Goal: Task Accomplishment & Management: Manage account settings

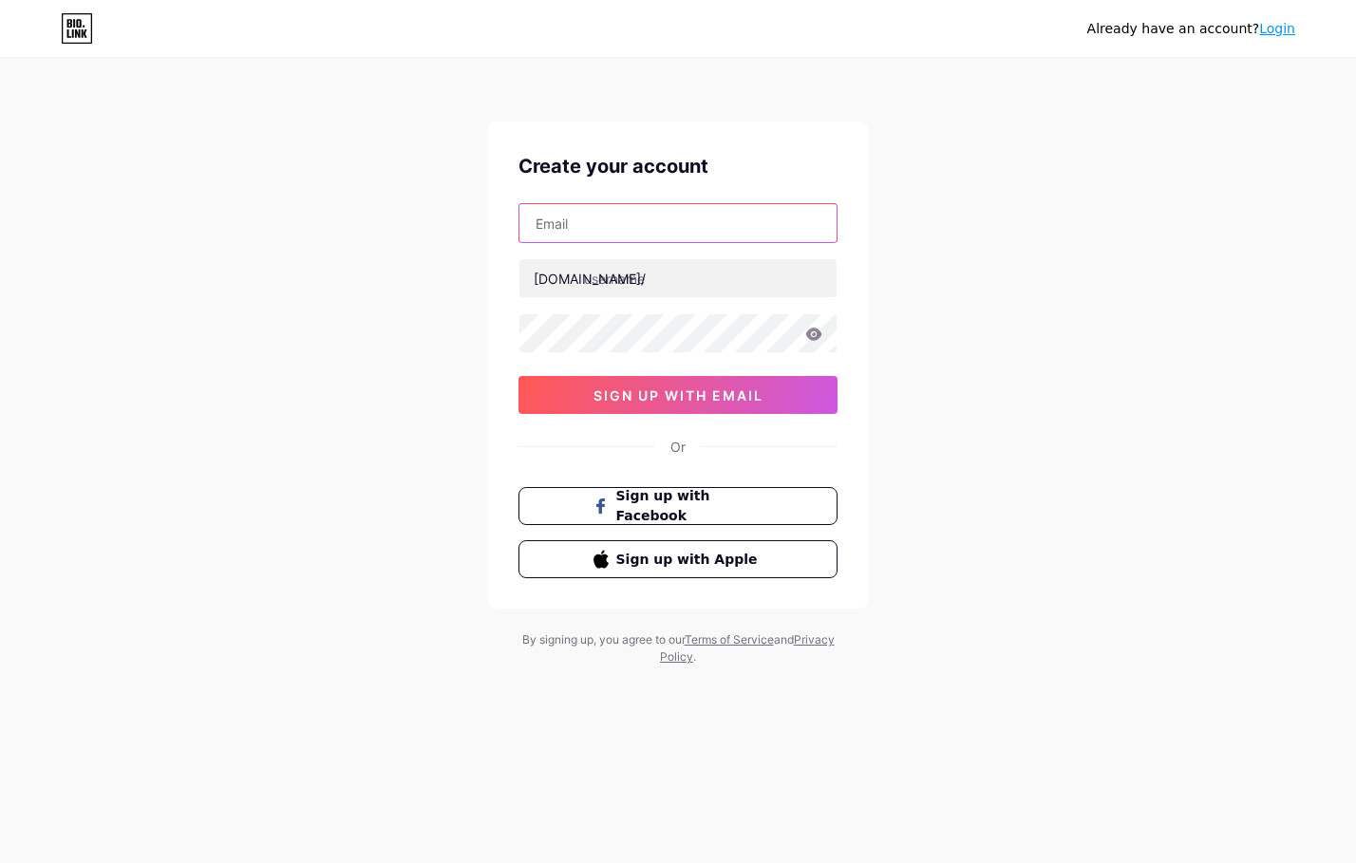
click at [586, 212] on input "text" at bounding box center [677, 223] width 317 height 38
type input "[EMAIL_ADDRESS][DOMAIN_NAME]"
drag, startPoint x: 557, startPoint y: 223, endPoint x: 636, endPoint y: 238, distance: 80.3
click at [636, 238] on input "mdnazmulhosenfb@gmail.com" at bounding box center [677, 223] width 317 height 38
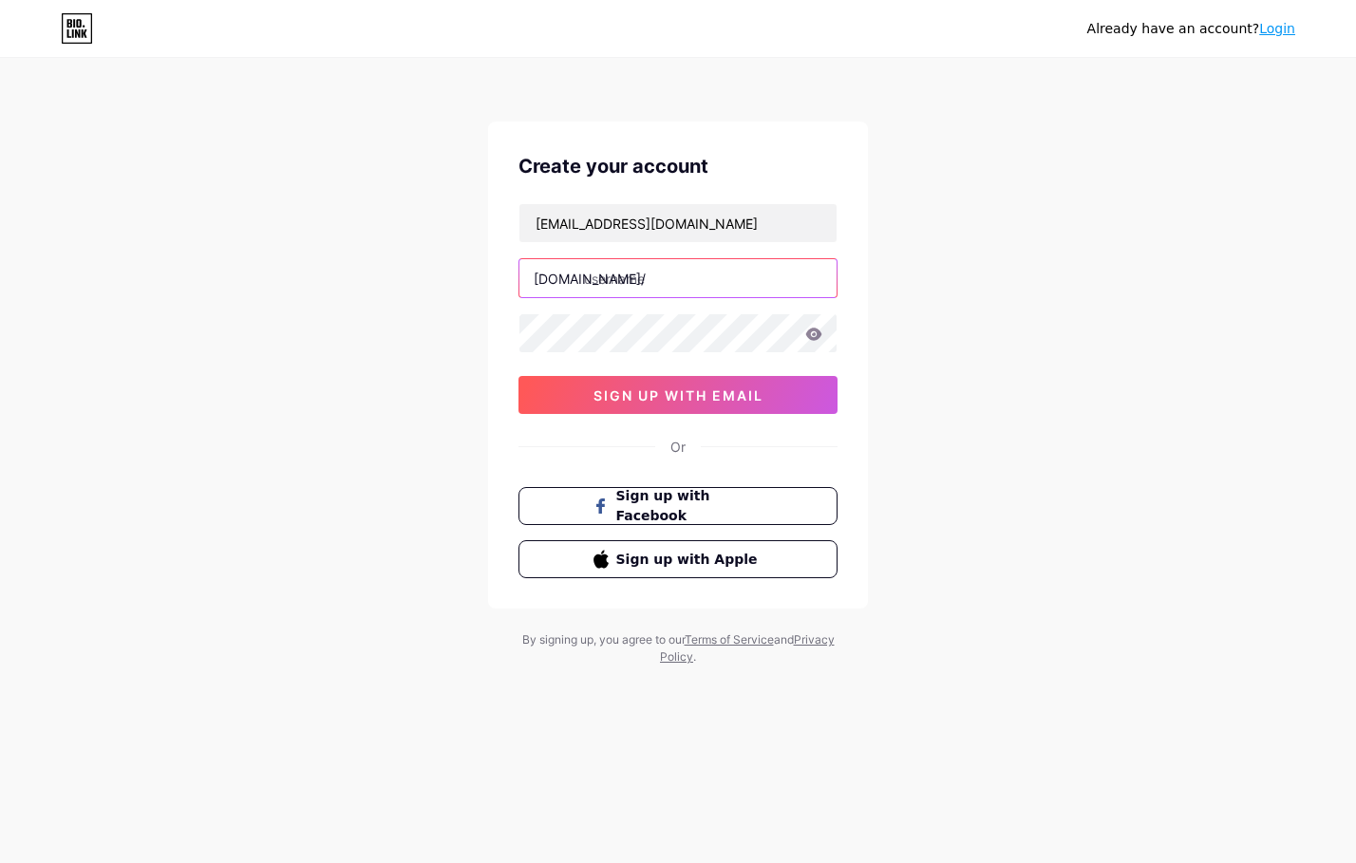
click at [622, 277] on input "text" at bounding box center [677, 278] width 317 height 38
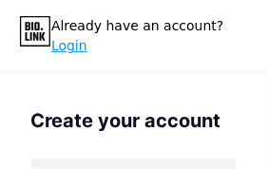
paste input "nazmulhosen"
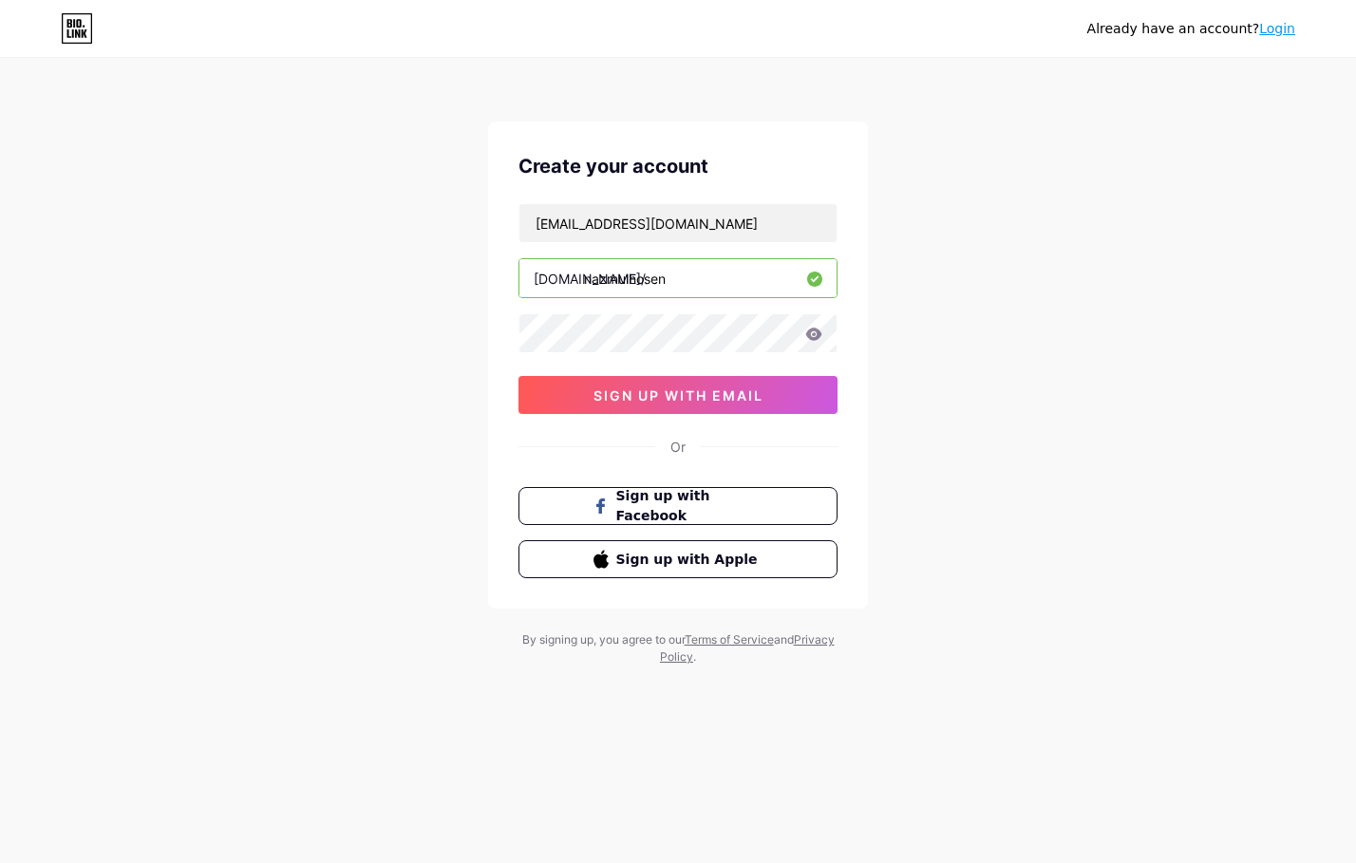
drag, startPoint x: 664, startPoint y: 354, endPoint x: 694, endPoint y: 279, distance: 80.9
click at [694, 279] on input "nazmulhosen" at bounding box center [677, 278] width 317 height 38
type input "nazmulhosendigital"
click at [818, 331] on icon at bounding box center [814, 334] width 16 height 12
click at [667, 277] on input "nazmulhosendigital" at bounding box center [677, 278] width 317 height 38
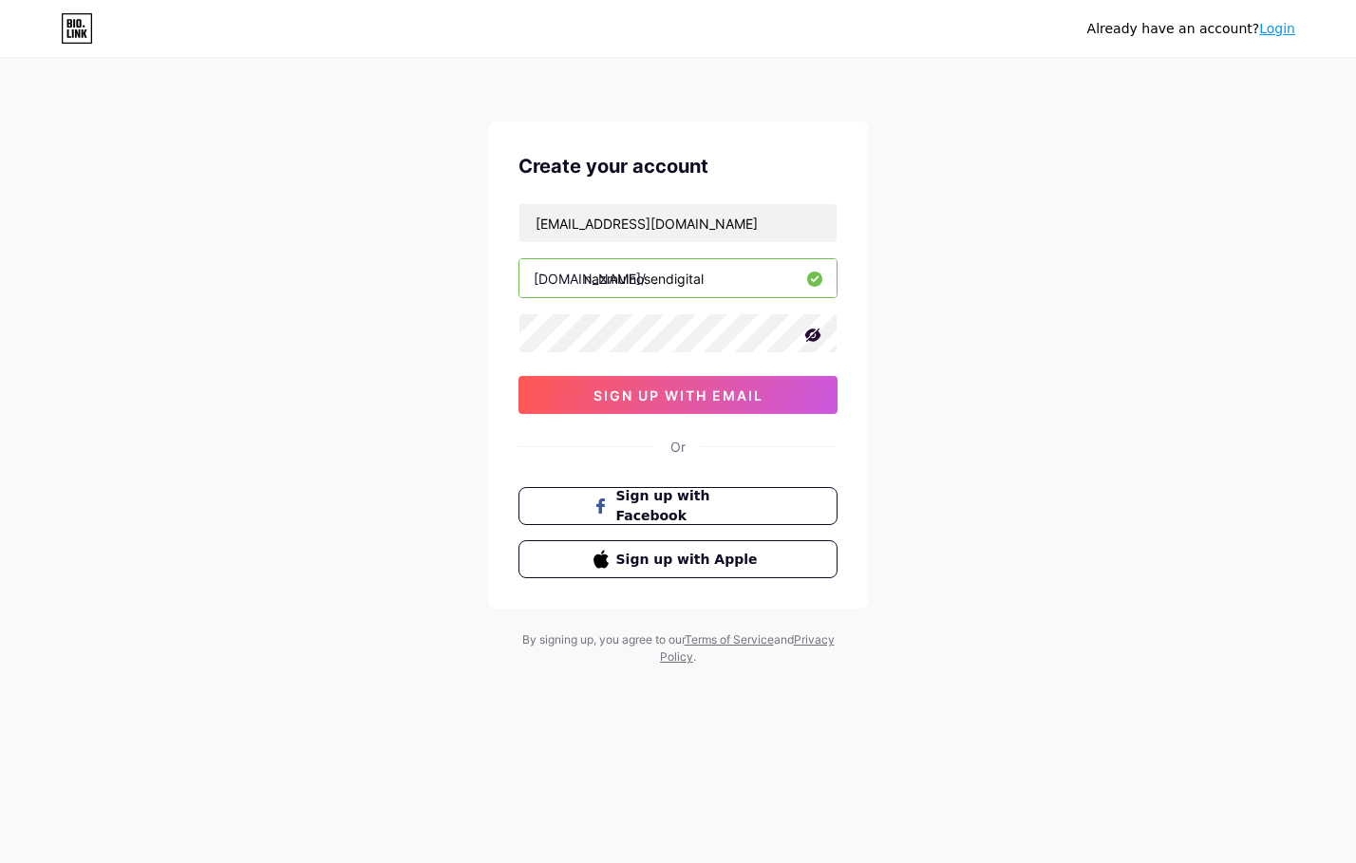
click at [678, 281] on input "nazmulhosendigital" at bounding box center [677, 278] width 317 height 38
click at [687, 278] on input "nazmulhosendigital" at bounding box center [677, 278] width 317 height 38
click at [707, 278] on input "nazmulhosendigital" at bounding box center [677, 278] width 317 height 38
click at [693, 399] on span "sign up with email" at bounding box center [679, 395] width 170 height 16
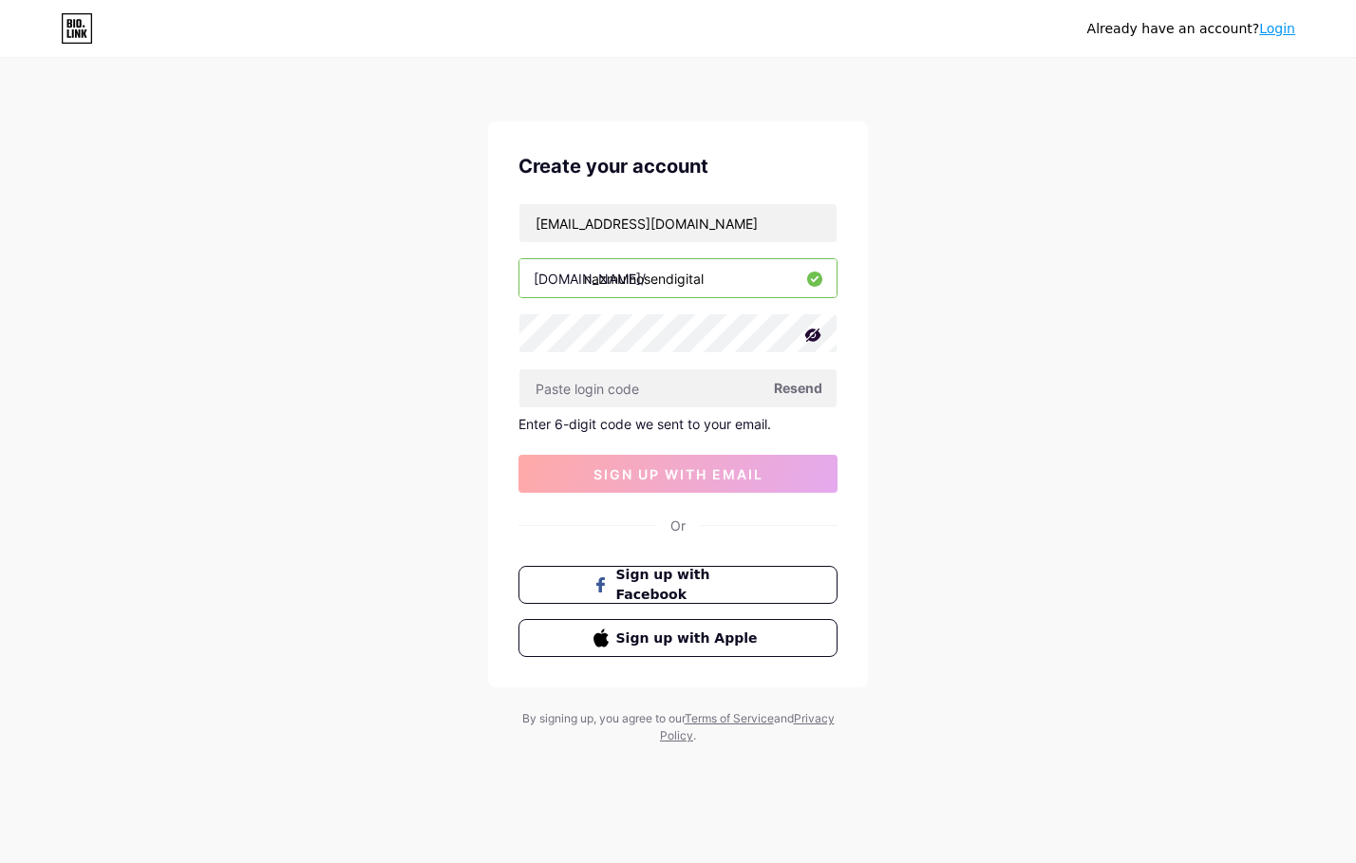
click at [789, 389] on span "Resend" at bounding box center [798, 388] width 48 height 20
click at [800, 385] on span "Resend" at bounding box center [798, 388] width 48 height 20
click at [716, 234] on input "mdnazmulhosenfb@gmail.com" at bounding box center [677, 223] width 317 height 38
drag, startPoint x: 730, startPoint y: 229, endPoint x: 401, endPoint y: 218, distance: 329.7
click at [404, 218] on div "Already have an account? Login Create your account mdnazmulhosenfb@gmail.com bi…" at bounding box center [678, 402] width 1356 height 805
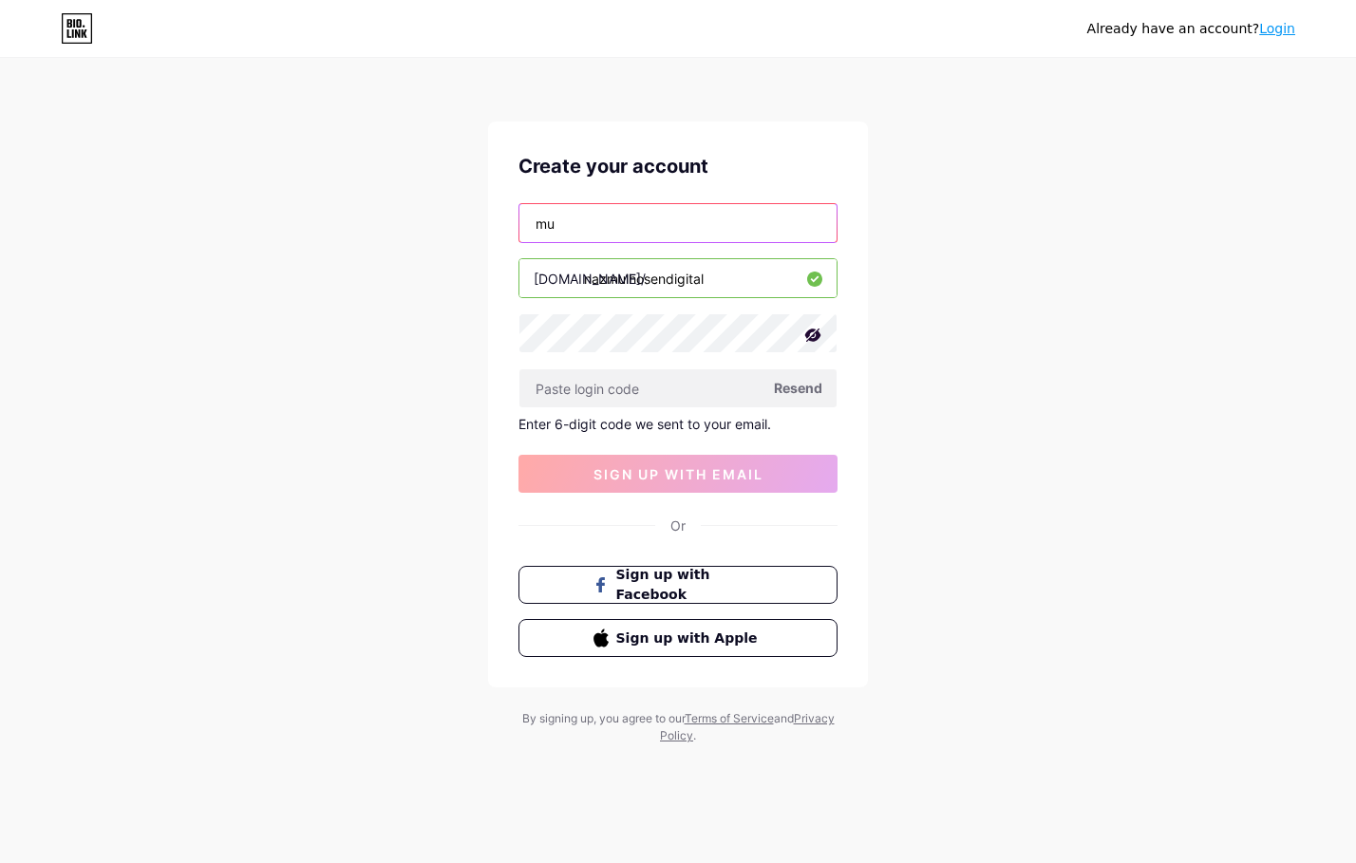
click at [586, 227] on input "mu" at bounding box center [677, 223] width 317 height 38
type input "m"
type input "n"
type input "[EMAIL_ADDRESS][DOMAIN_NAME]"
click at [668, 219] on input "[EMAIL_ADDRESS][DOMAIN_NAME]" at bounding box center [677, 223] width 317 height 38
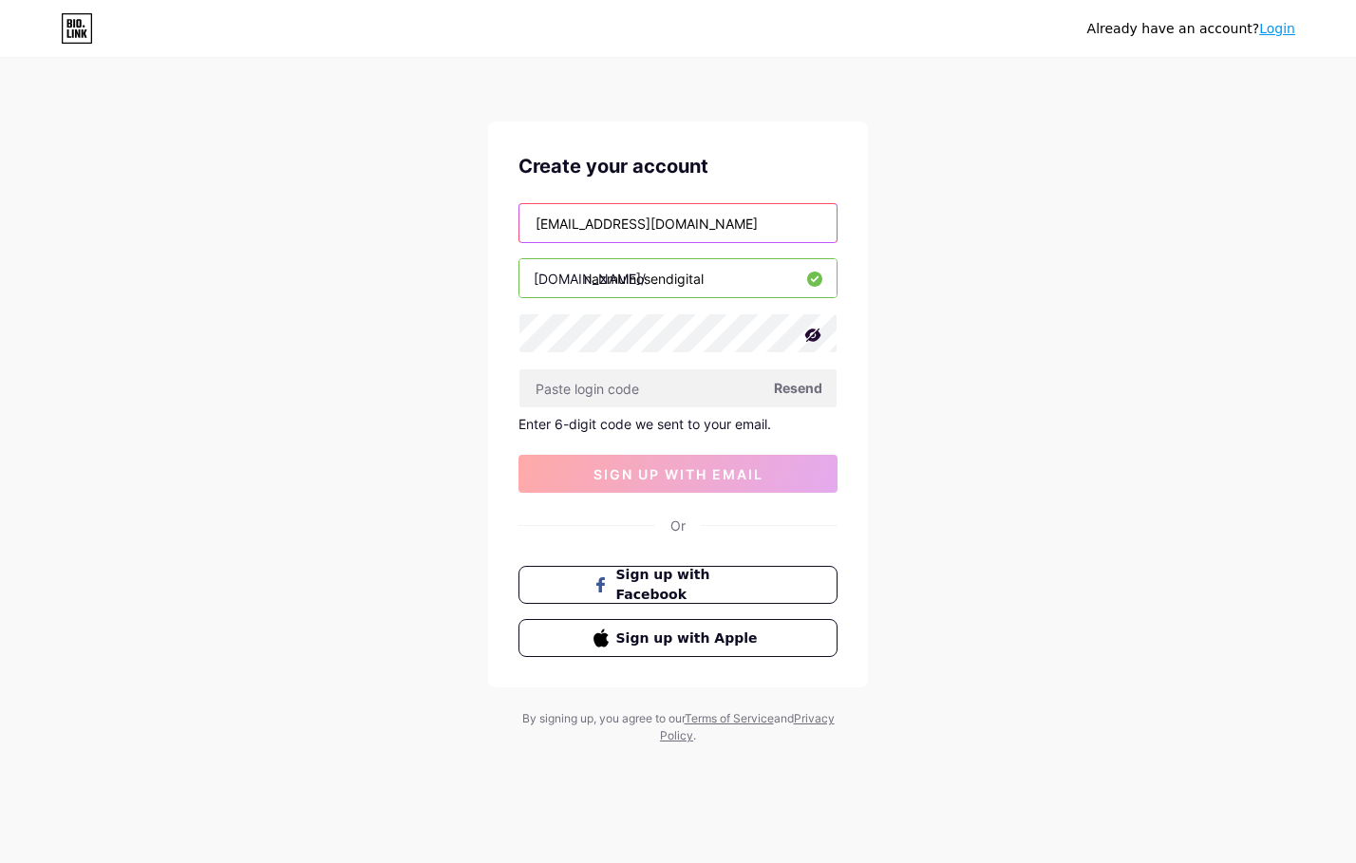
click at [783, 220] on input "[EMAIL_ADDRESS][DOMAIN_NAME]" at bounding box center [677, 223] width 317 height 38
drag, startPoint x: 705, startPoint y: 279, endPoint x: 586, endPoint y: 289, distance: 119.1
click at [586, 289] on input "nazmulhosendigital" at bounding box center [677, 278] width 317 height 38
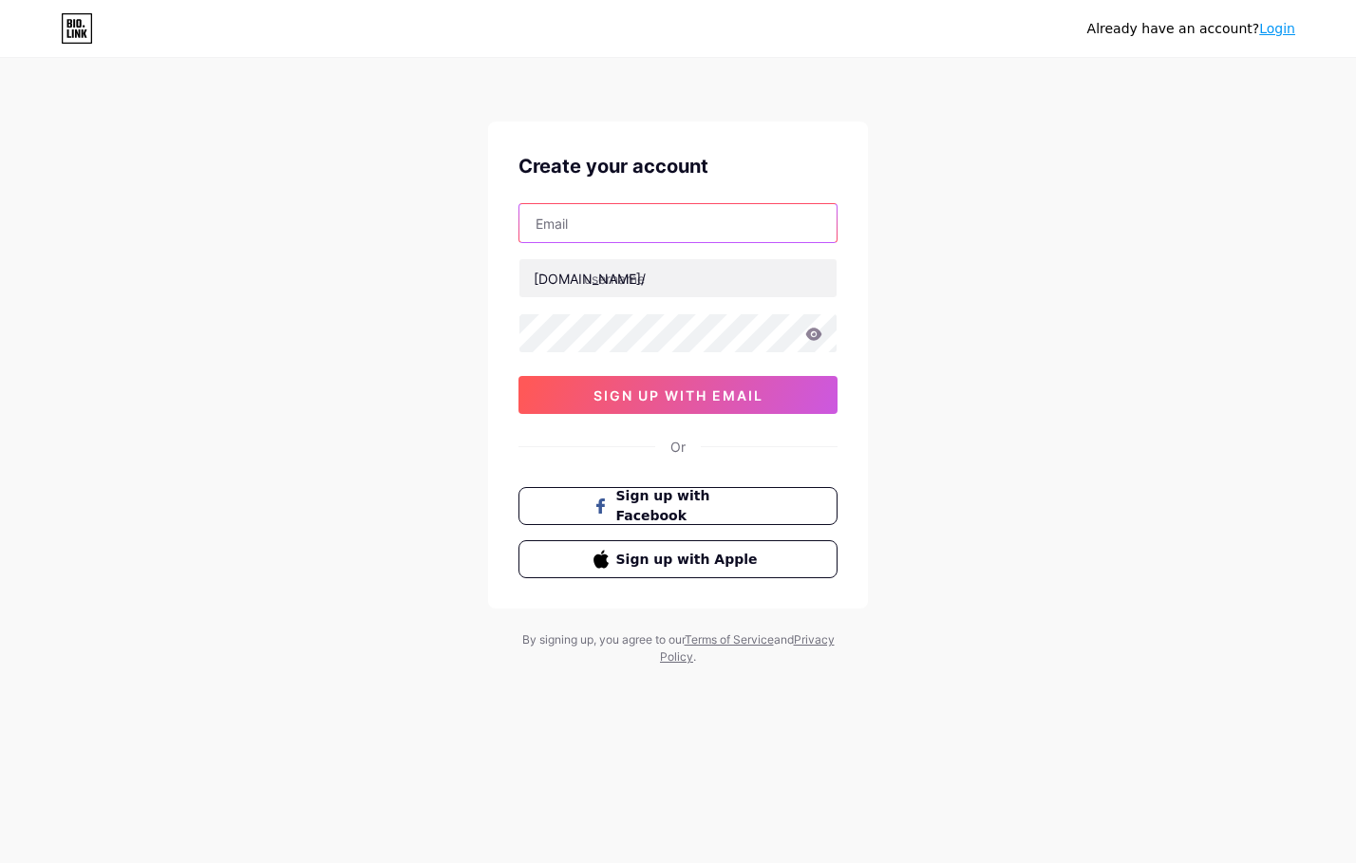
click at [617, 224] on input "text" at bounding box center [677, 223] width 317 height 38
type input "[EMAIL_ADDRESS][DOMAIN_NAME]"
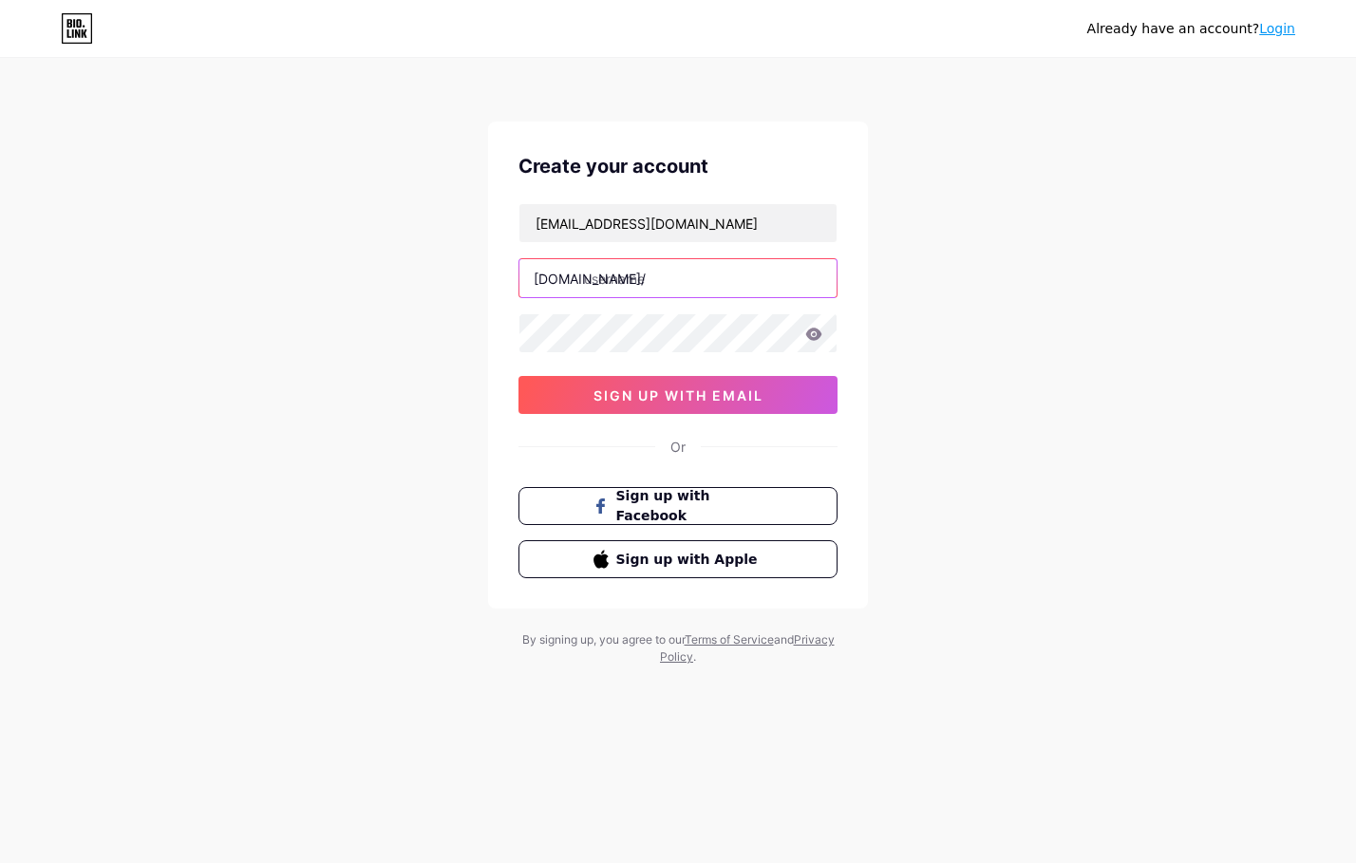
click at [651, 281] on input "text" at bounding box center [677, 278] width 317 height 38
paste input "nazmulhosendigital"
type input "nazmulhosendigital"
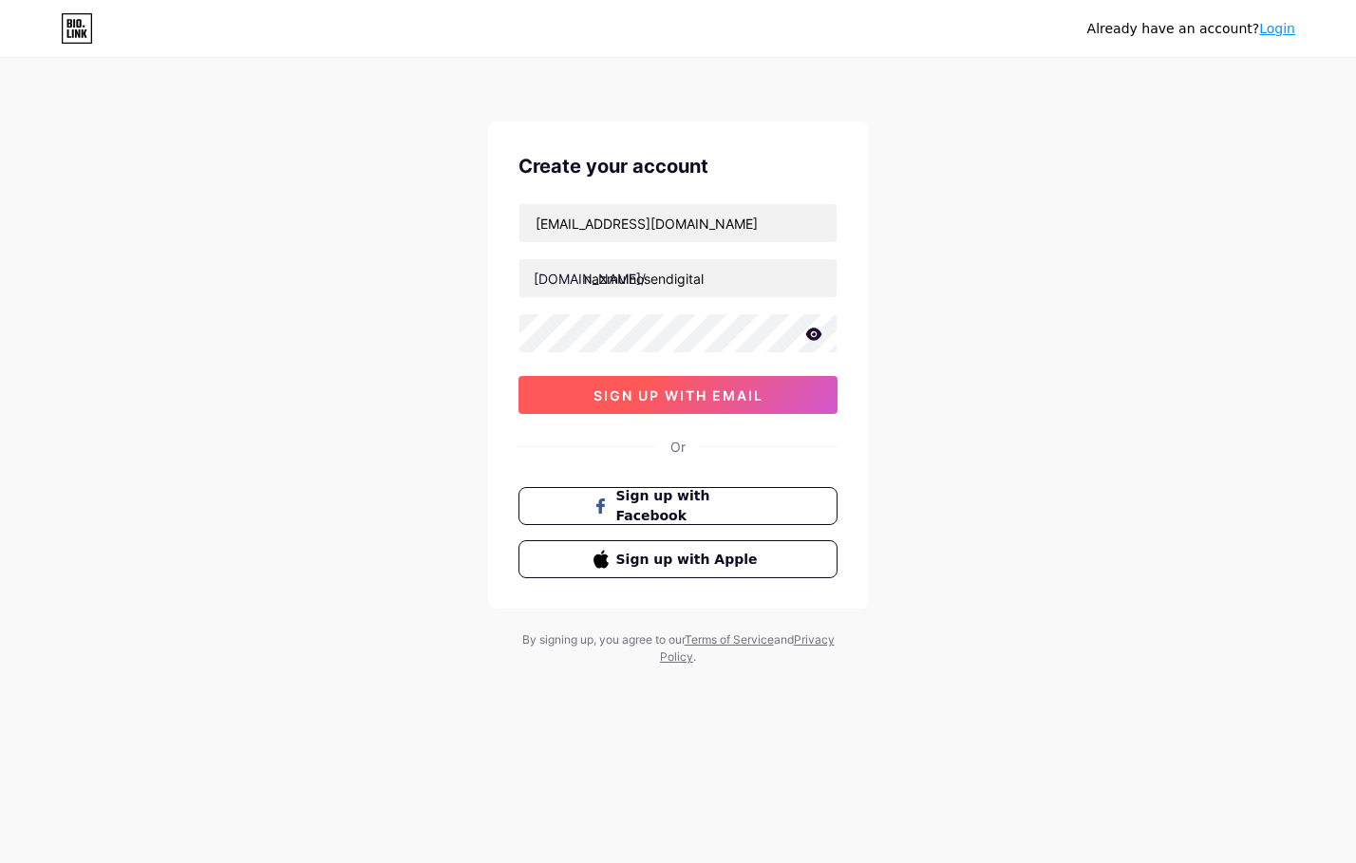
click at [702, 390] on span "sign up with email" at bounding box center [679, 395] width 170 height 16
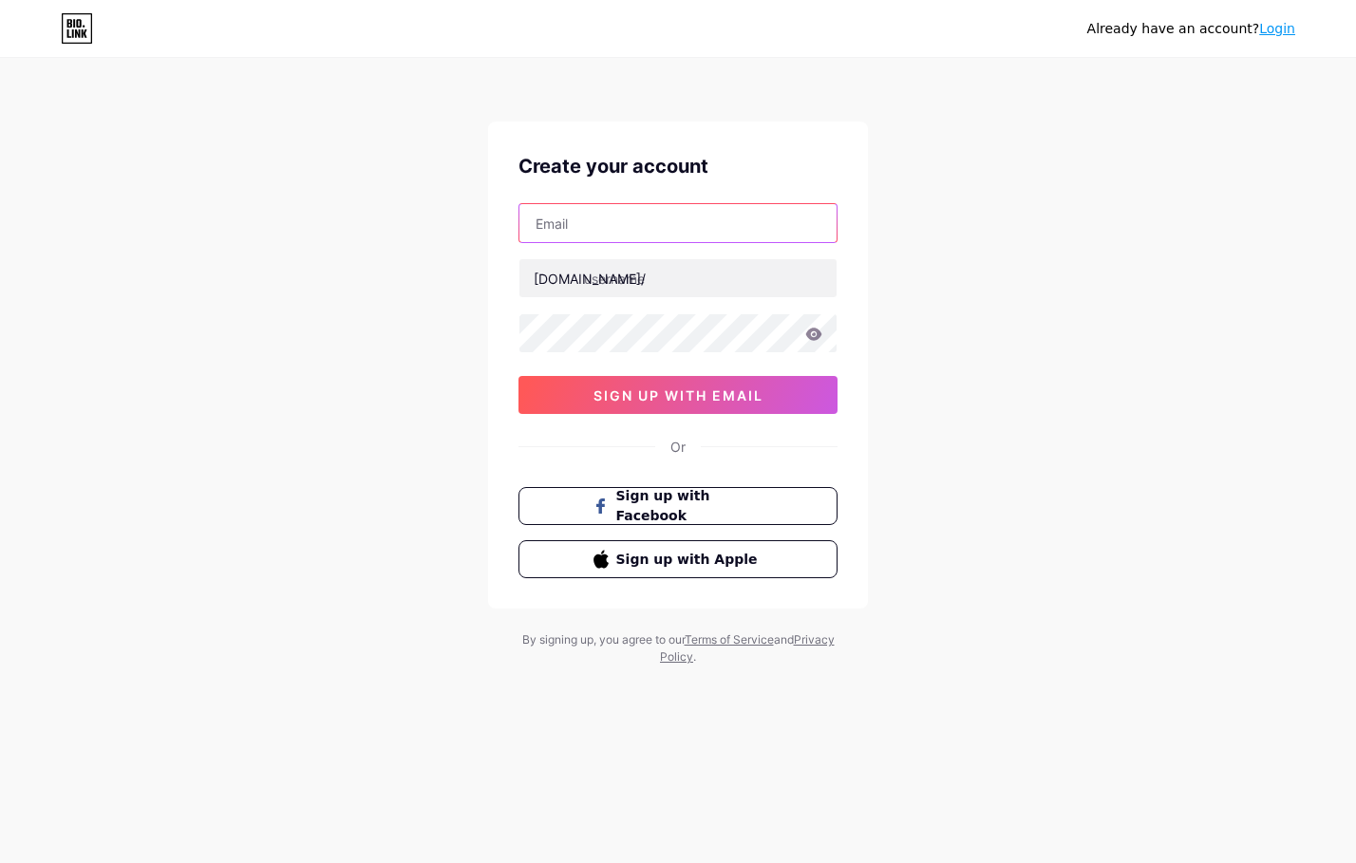
click at [715, 211] on input "text" at bounding box center [677, 223] width 317 height 38
type input "mdnazmulhosenfb@gmail.com"
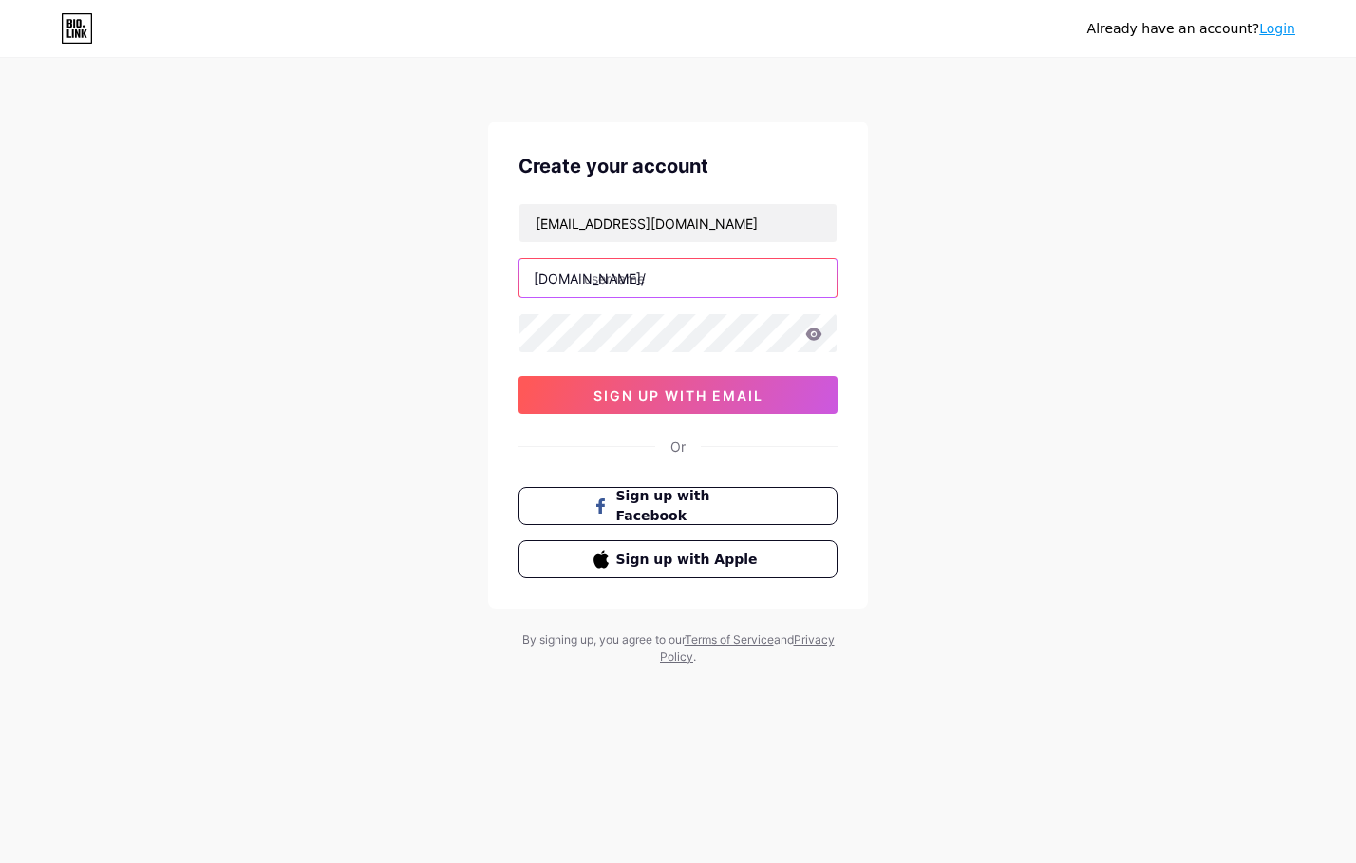
click at [651, 286] on input "text" at bounding box center [677, 278] width 317 height 38
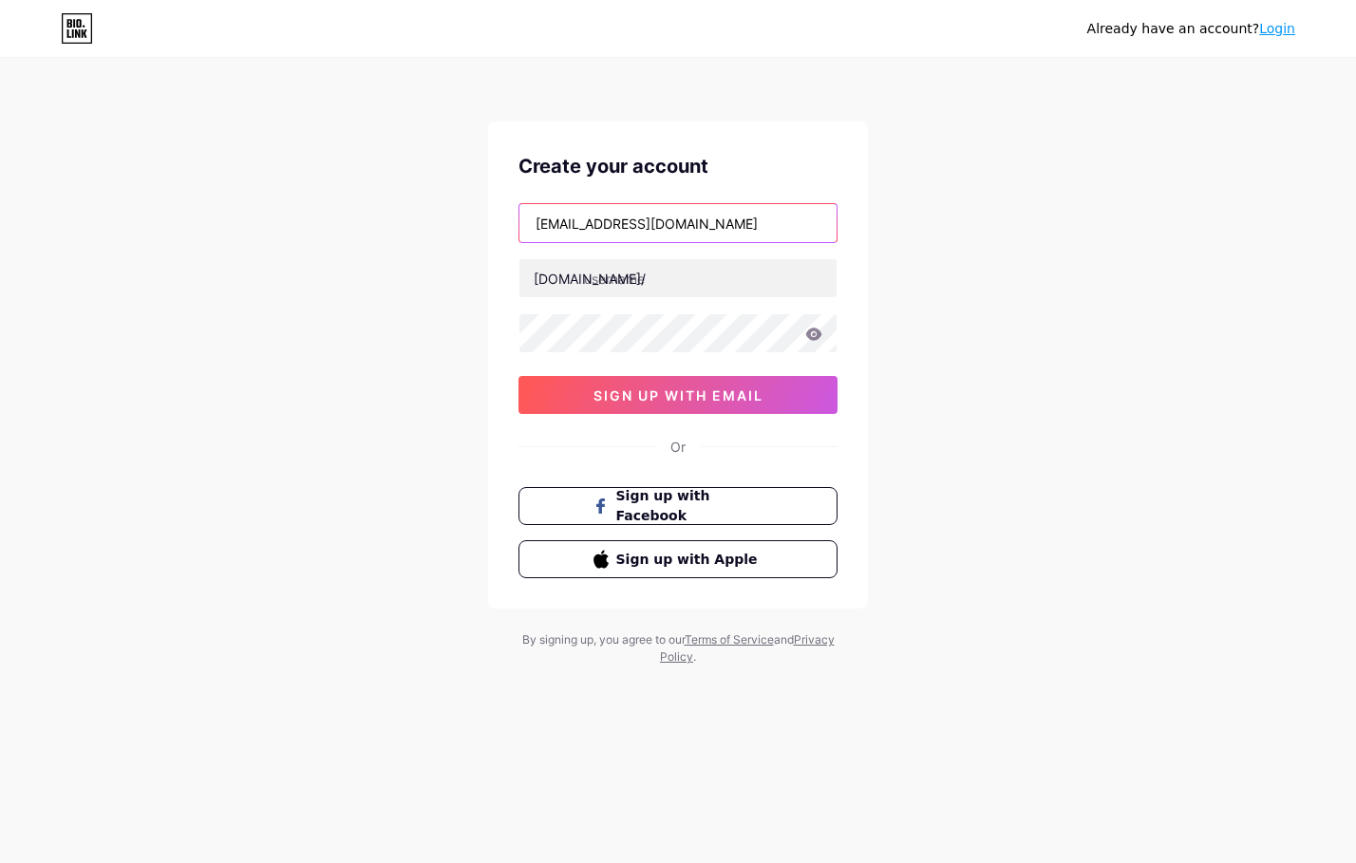
drag, startPoint x: 556, startPoint y: 221, endPoint x: 639, endPoint y: 237, distance: 85.1
click at [639, 237] on input "mdnazmulhosenfb@gmail.com" at bounding box center [677, 223] width 317 height 38
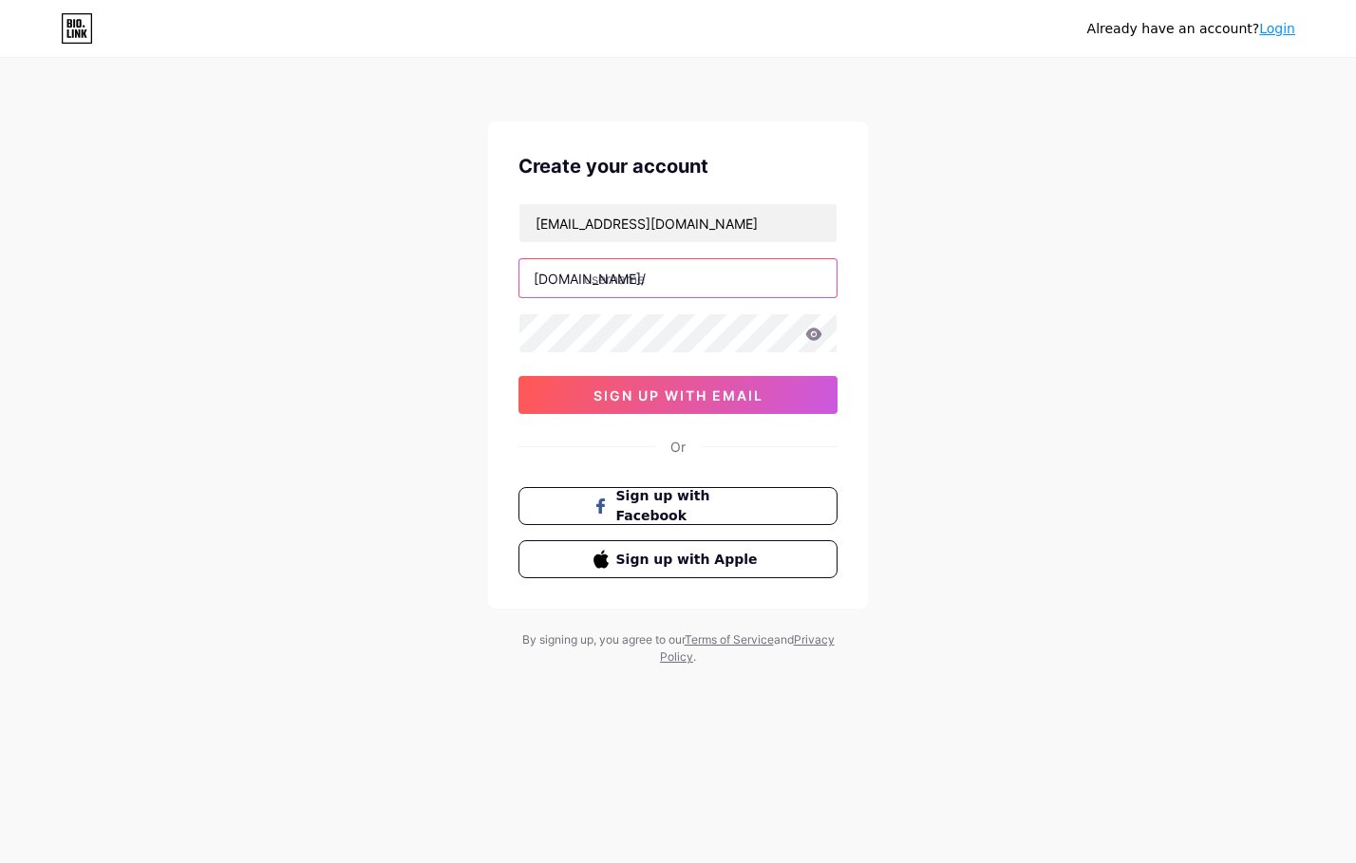
paste input "nazmulhosen"
type input "nazmulhosendigital"
click at [813, 337] on icon at bounding box center [813, 334] width 17 height 13
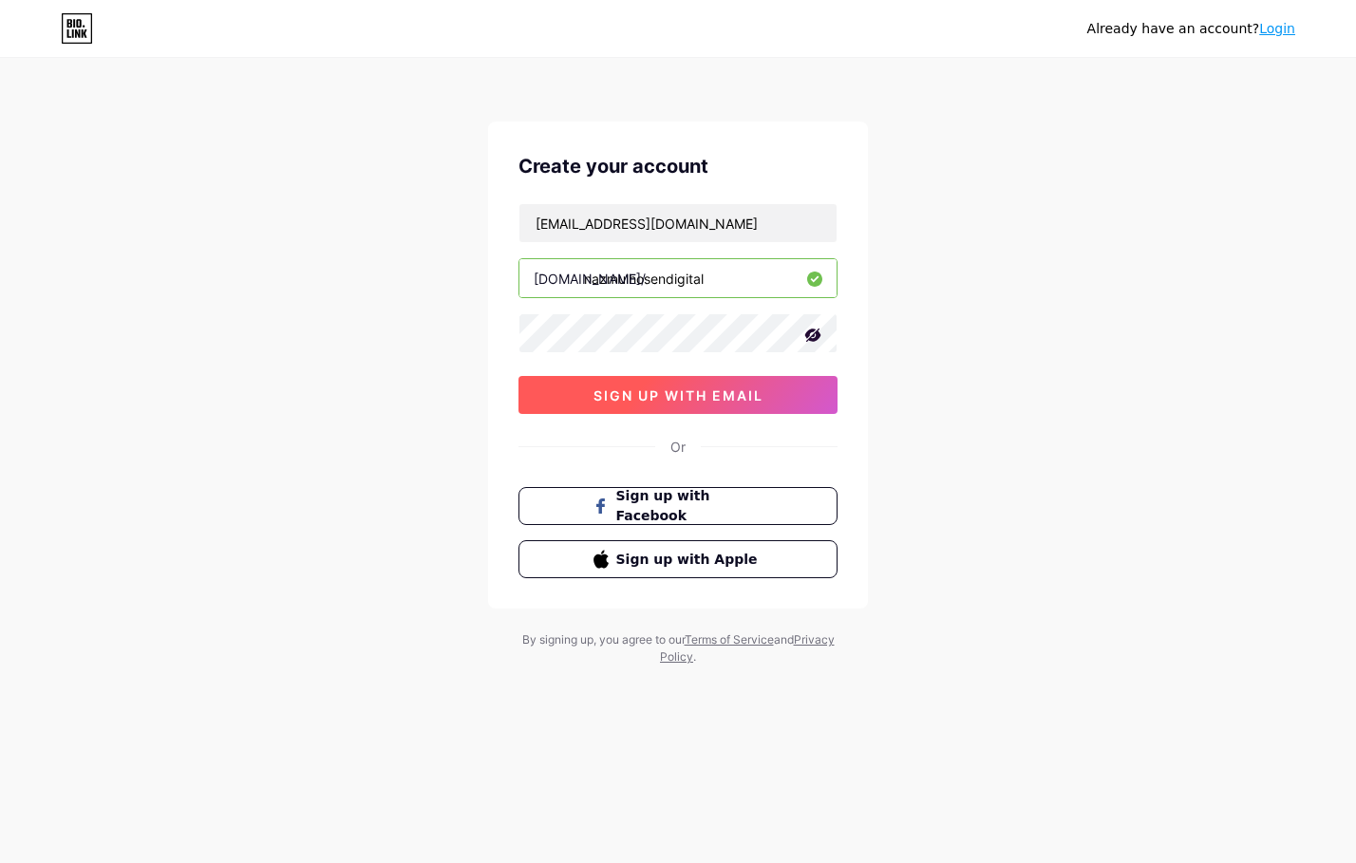
click at [750, 391] on span "sign up with email" at bounding box center [679, 395] width 170 height 16
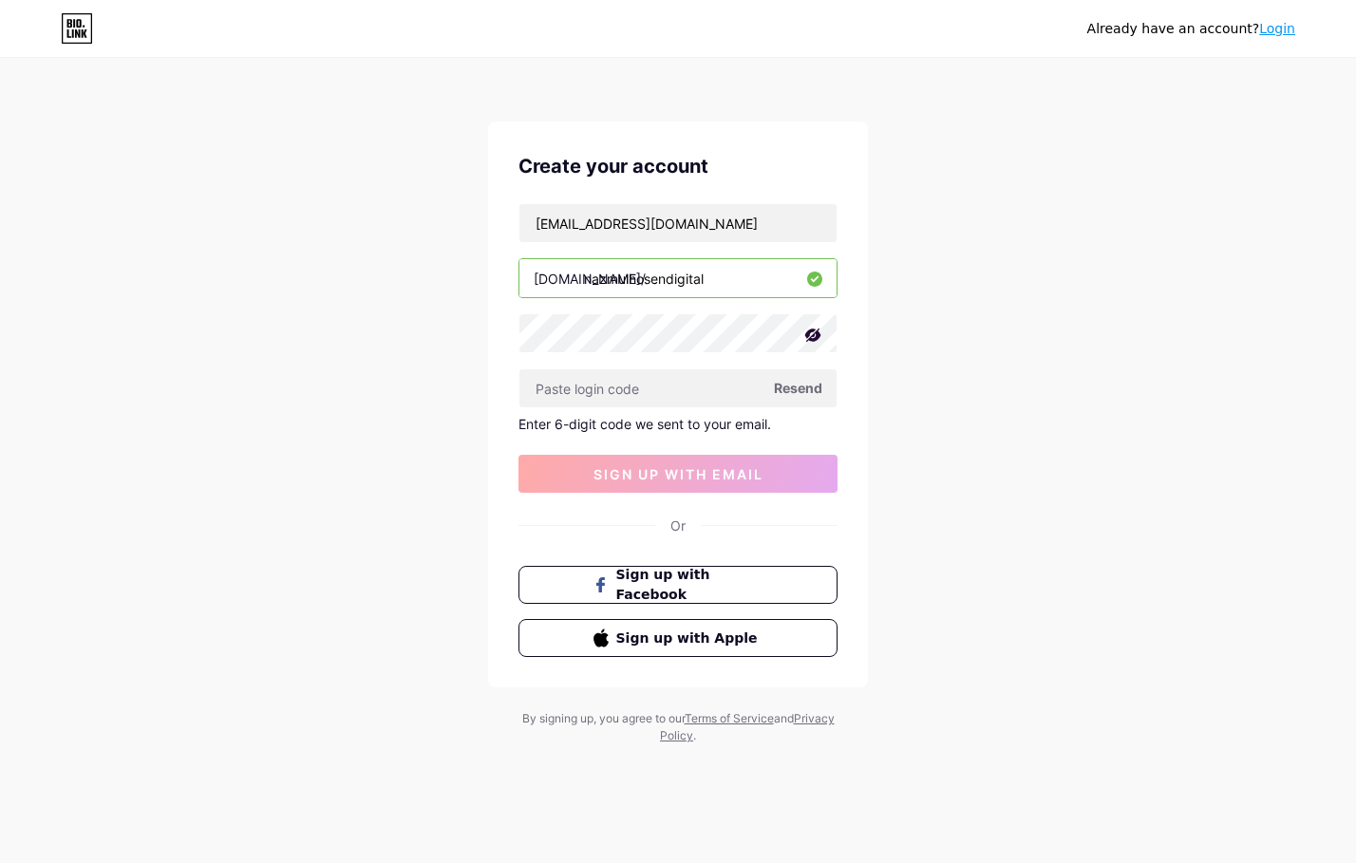
click at [1275, 28] on link "Login" at bounding box center [1277, 28] width 36 height 15
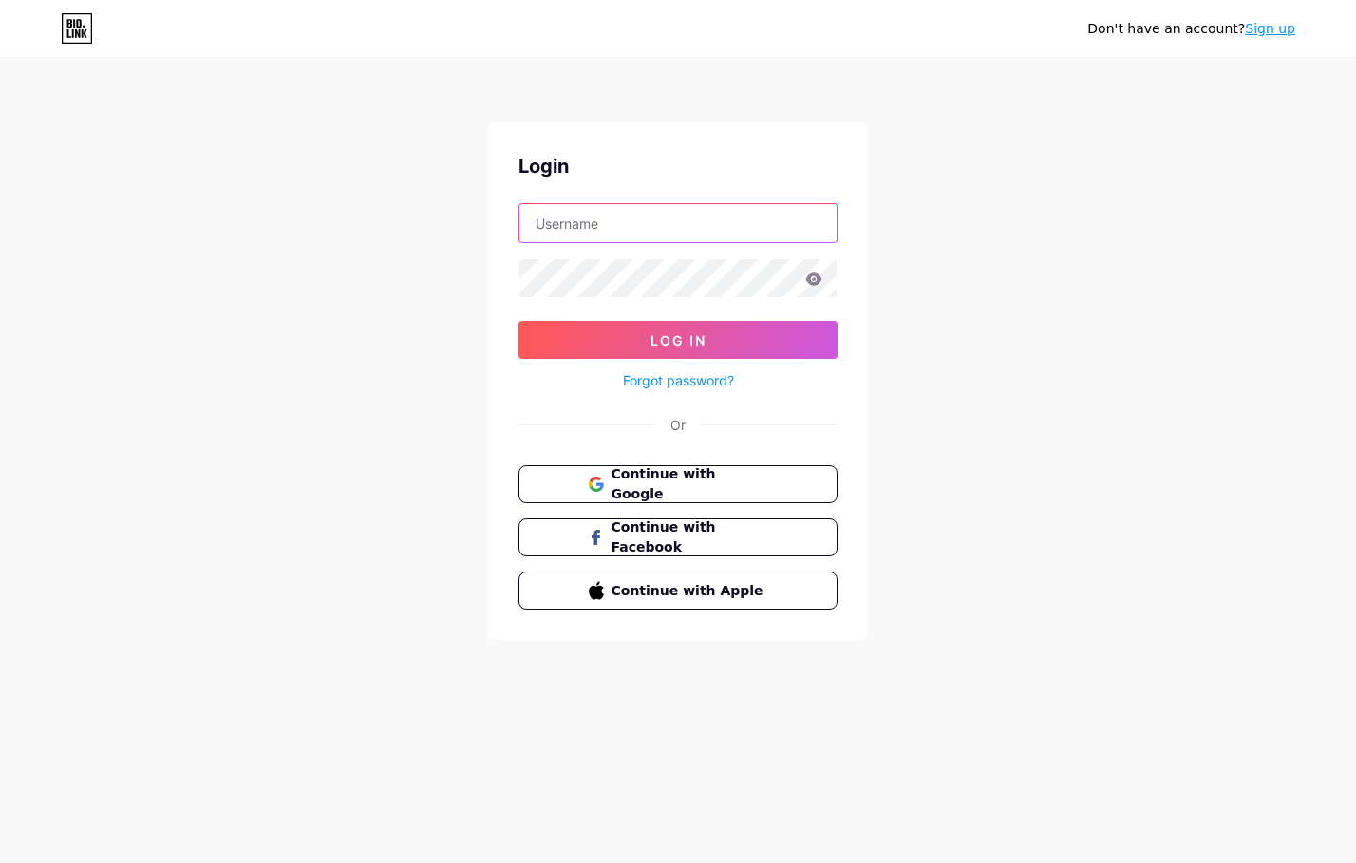
click at [638, 222] on input "text" at bounding box center [677, 223] width 317 height 38
drag, startPoint x: 783, startPoint y: 221, endPoint x: 432, endPoint y: 226, distance: 350.5
click at [434, 226] on div "Don't have an account? Sign up Login muhammadnazmulhosen6@gmail.com Log In Forg…" at bounding box center [678, 350] width 1356 height 701
type input "mdnazmulhosenfb@gmail.com"
click at [813, 284] on icon at bounding box center [814, 279] width 16 height 12
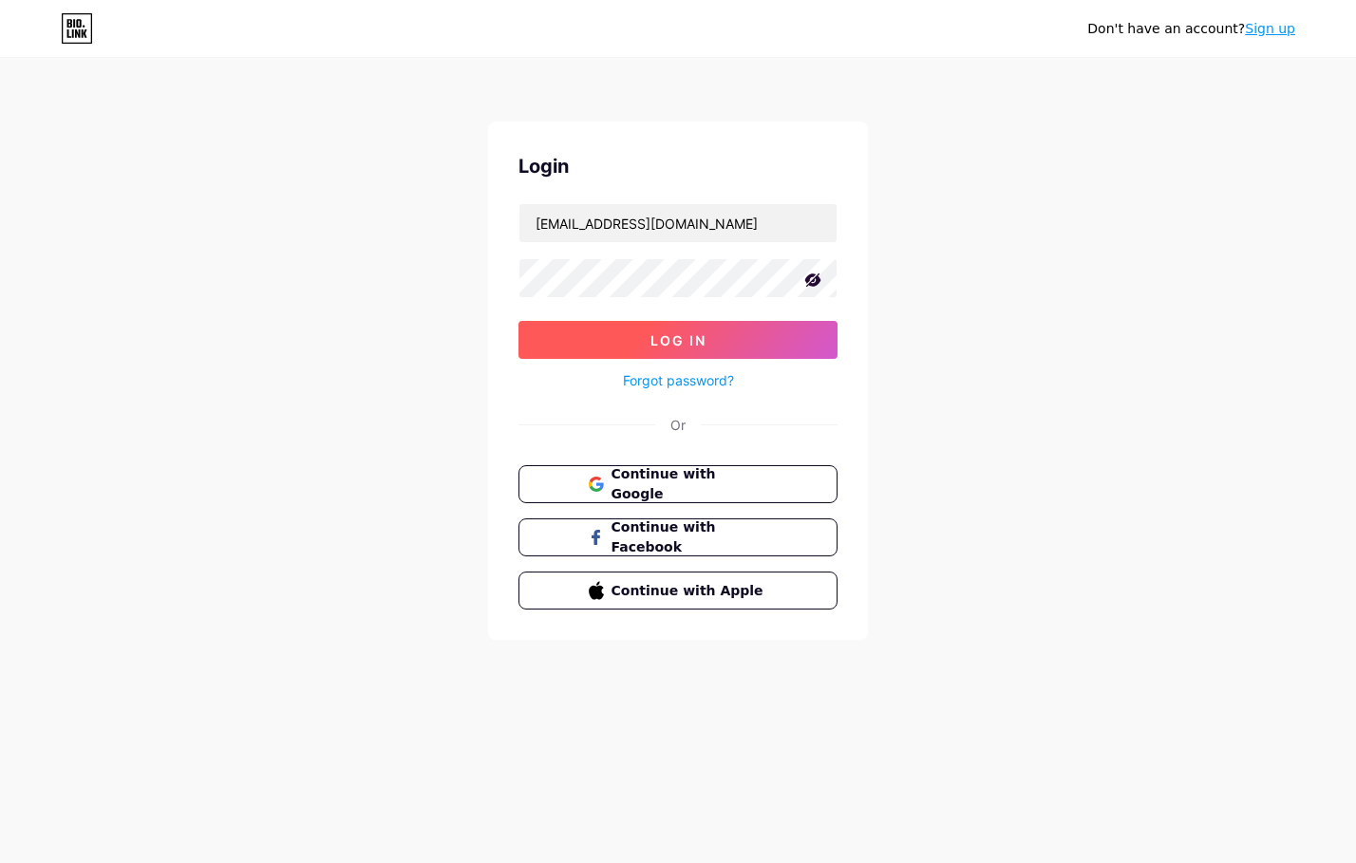
click at [704, 330] on button "Log In" at bounding box center [678, 340] width 319 height 38
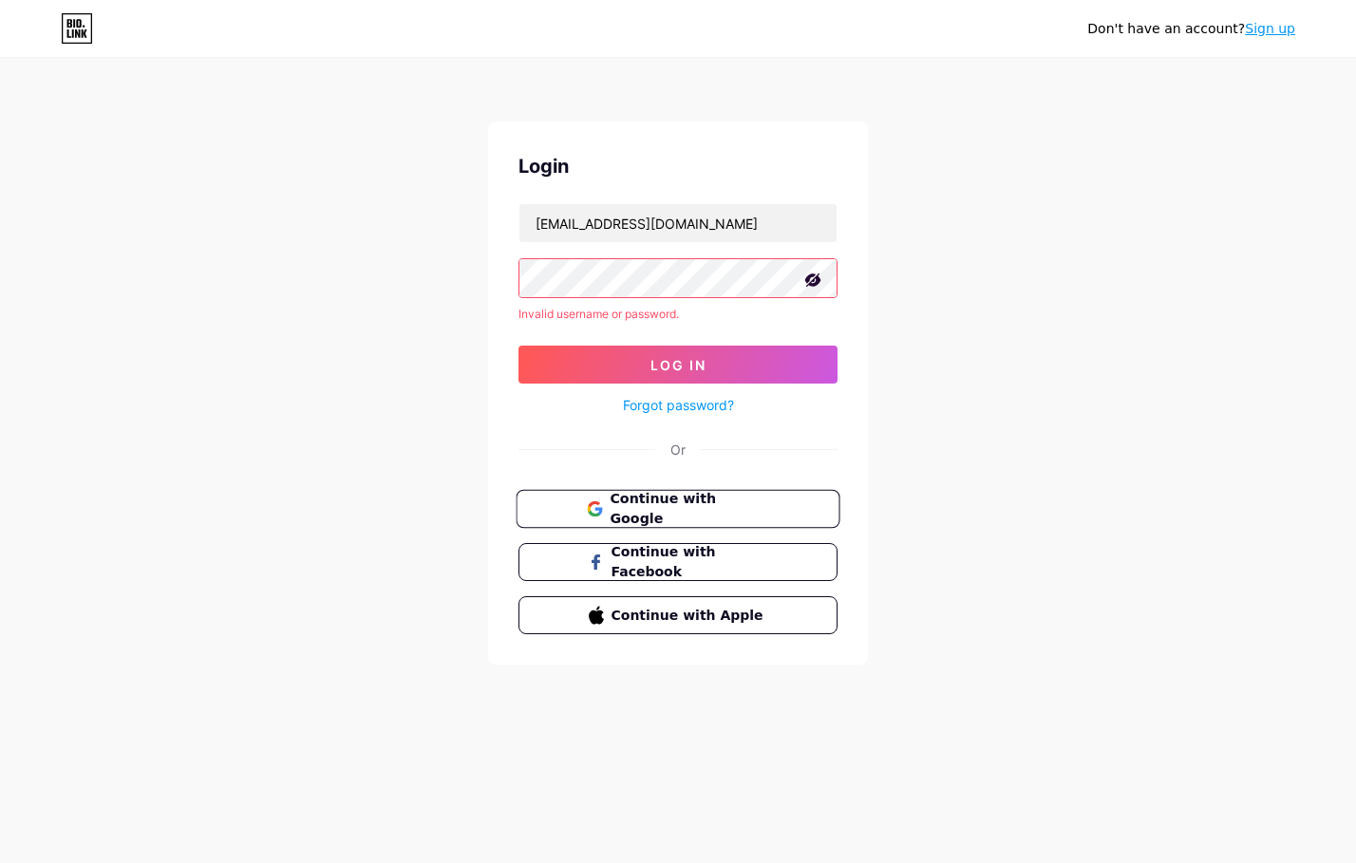
click at [684, 509] on span "Continue with Google" at bounding box center [689, 509] width 159 height 41
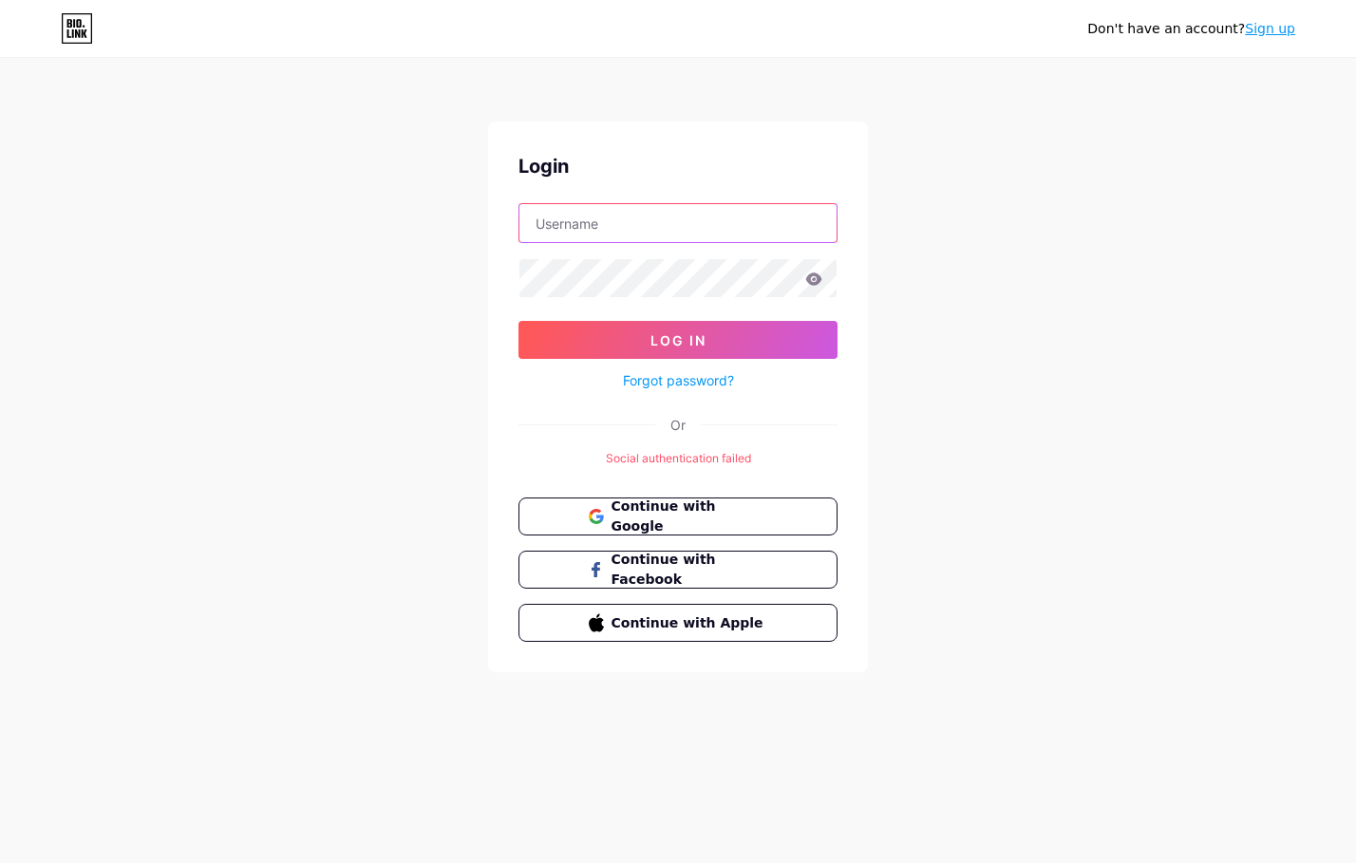
click at [612, 220] on input "text" at bounding box center [677, 223] width 317 height 38
type input "mdnazmulhosenfb@gmail.com"
click at [812, 280] on icon at bounding box center [813, 279] width 17 height 13
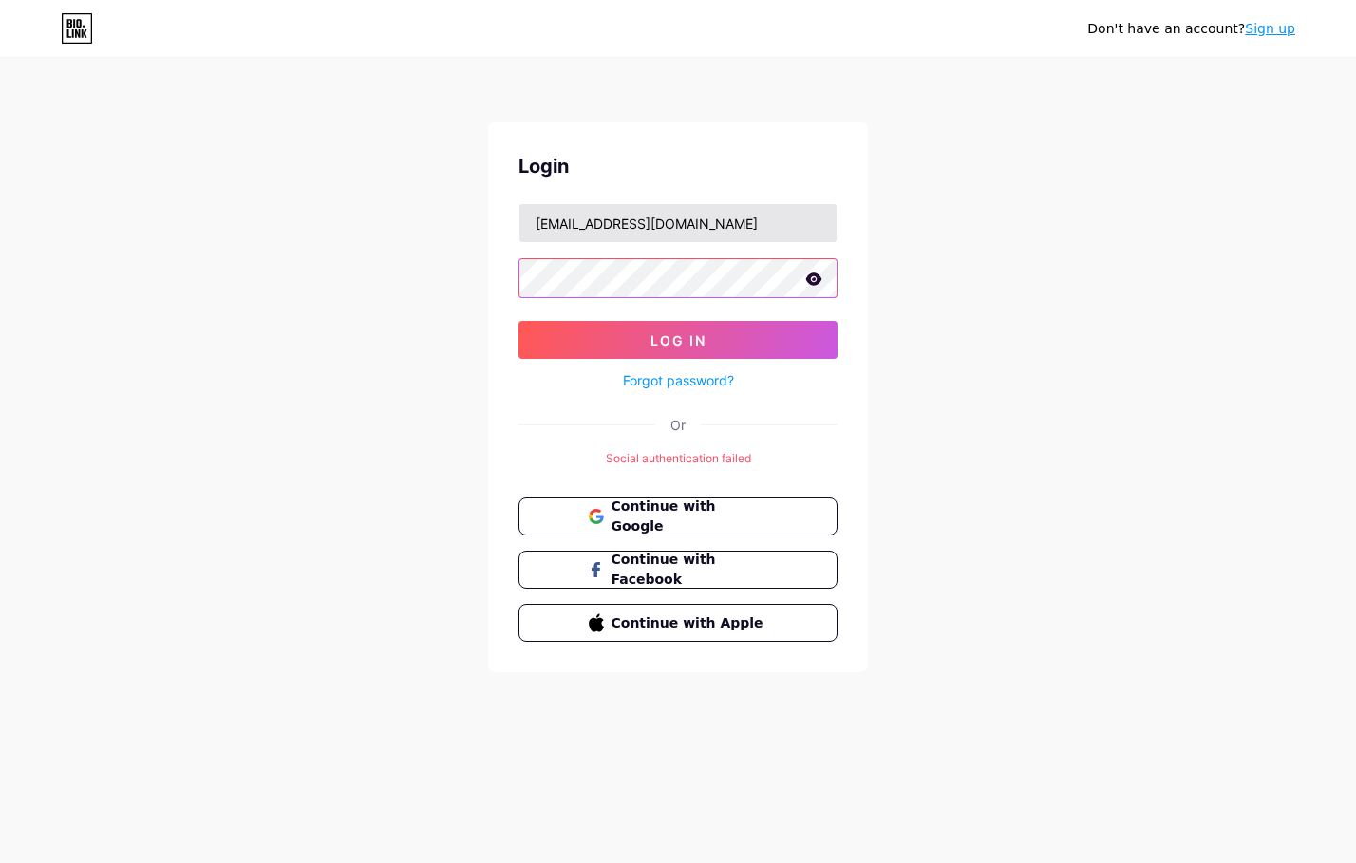
click at [519, 321] on button "Log In" at bounding box center [678, 340] width 319 height 38
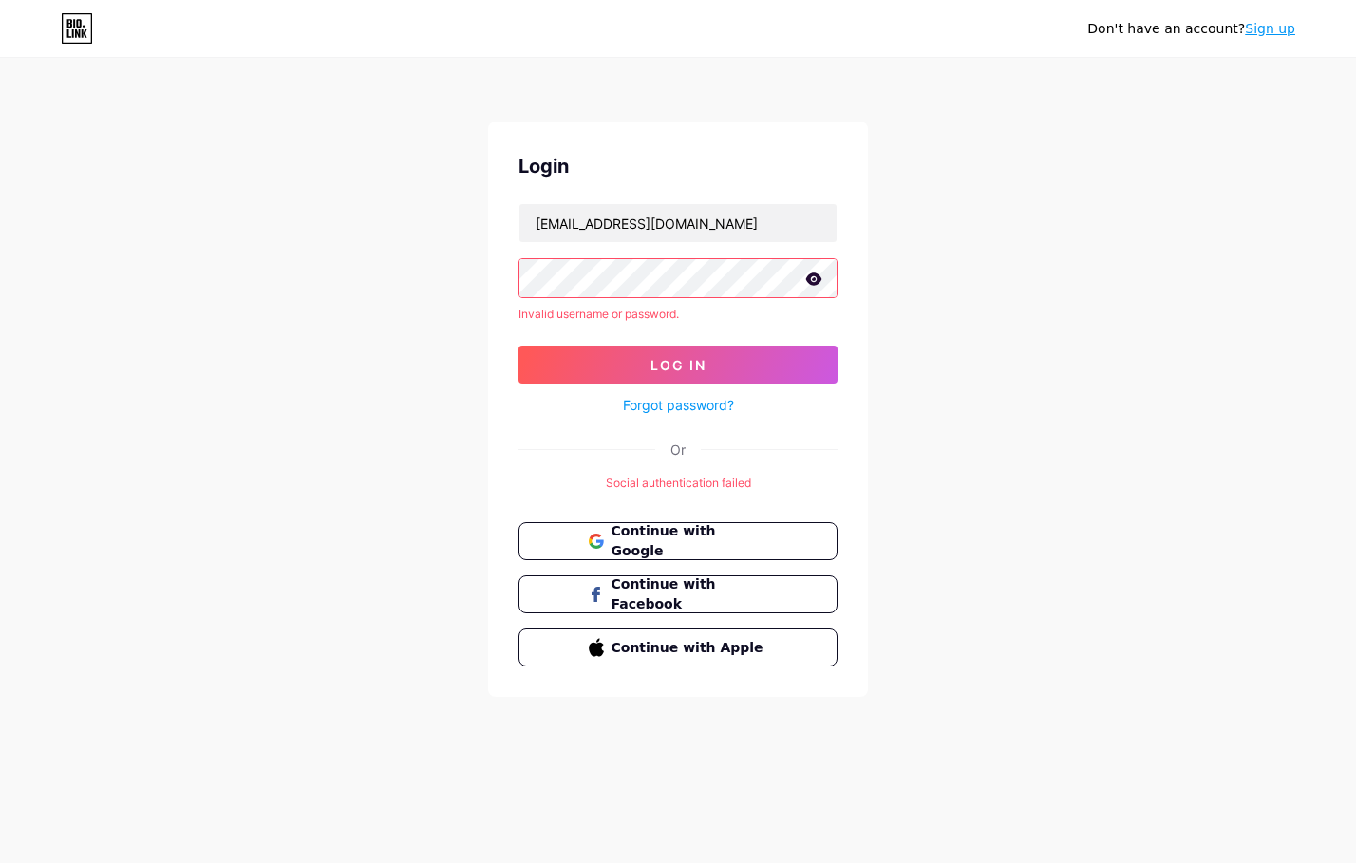
click at [700, 399] on link "Forgot password?" at bounding box center [678, 405] width 111 height 20
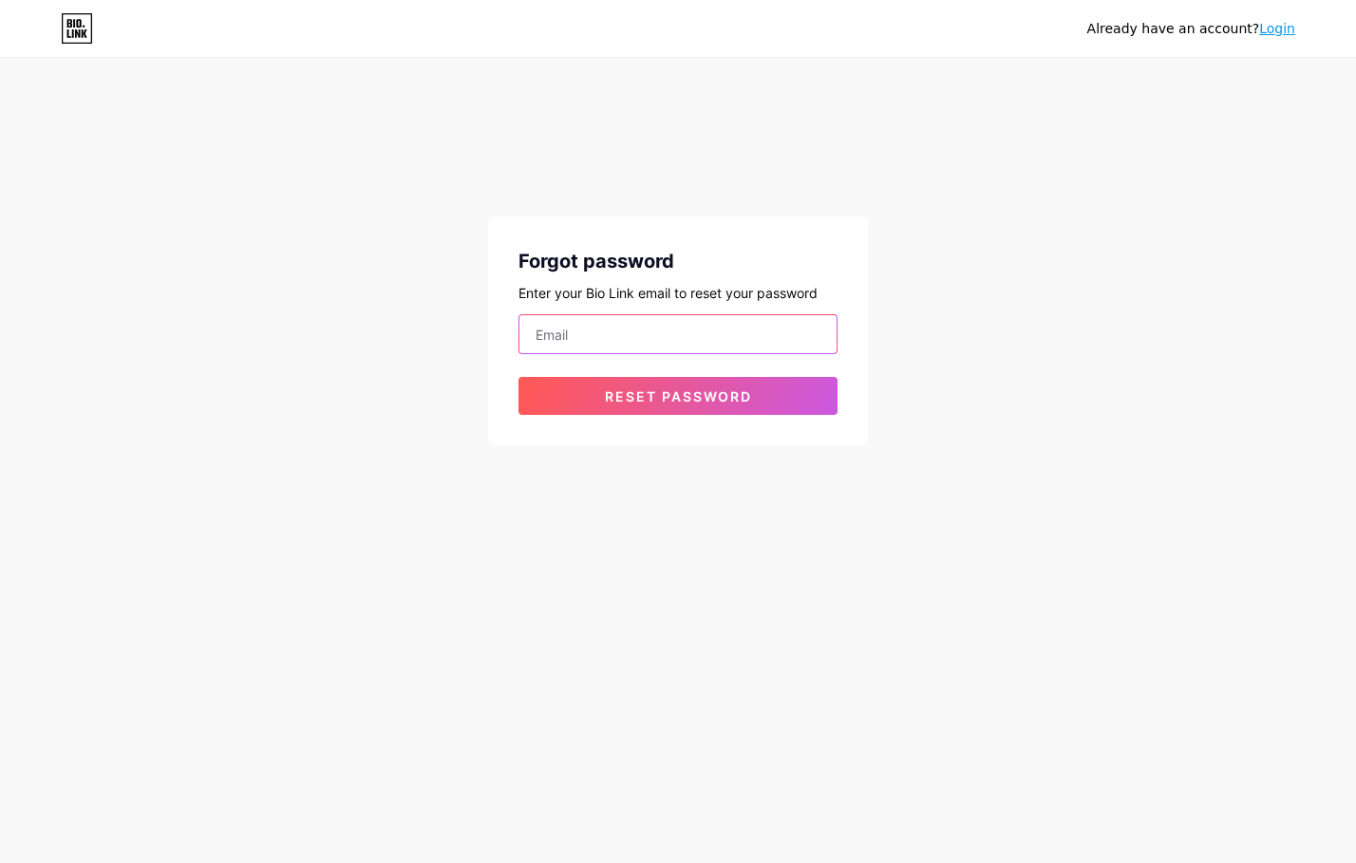
click at [665, 342] on input "email" at bounding box center [677, 334] width 317 height 38
type input "mdnazmulhosenfb@gmail.com"
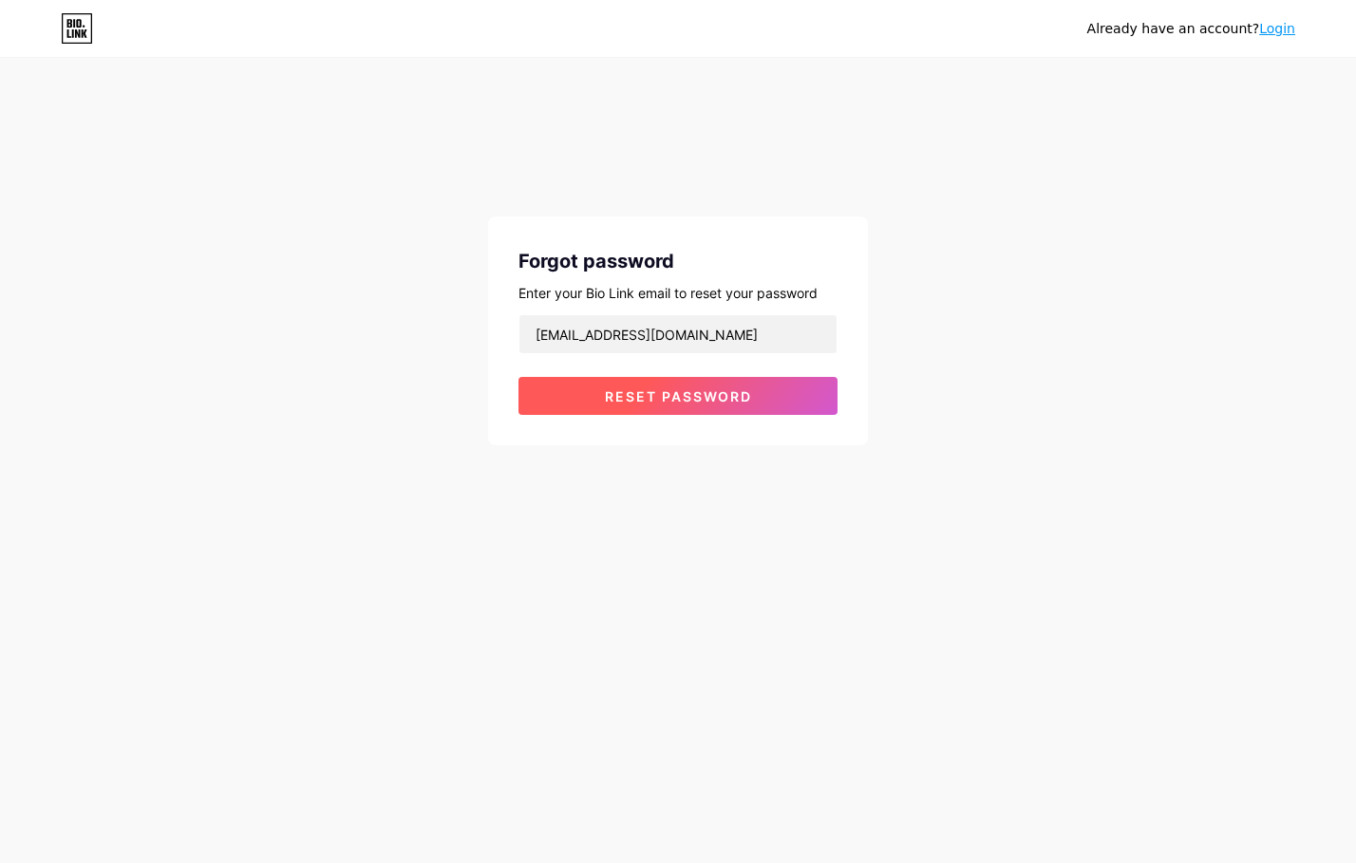
click at [696, 389] on span "Reset password" at bounding box center [678, 396] width 147 height 16
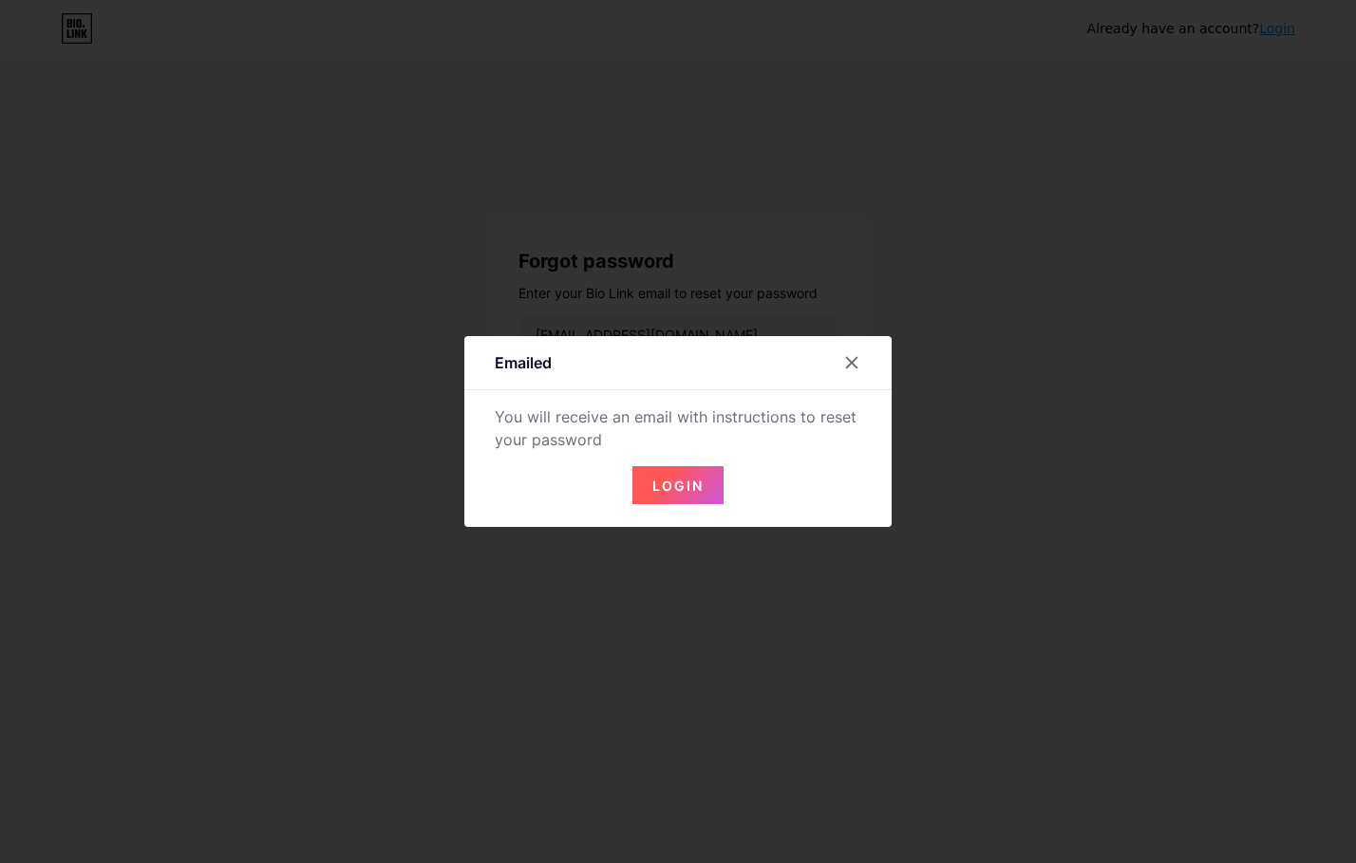
click at [685, 481] on span "Login" at bounding box center [677, 486] width 51 height 16
